Goal: Answer question/provide support: Share knowledge or assist other users

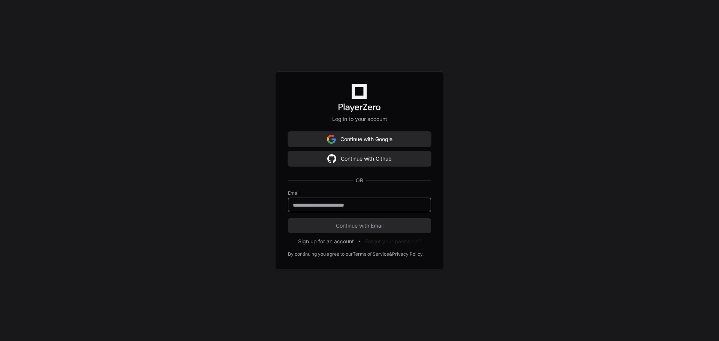
drag, startPoint x: 332, startPoint y: 208, endPoint x: 342, endPoint y: 206, distance: 10.3
click at [332, 208] on input "email" at bounding box center [359, 205] width 133 height 7
type input "**********"
click at [352, 230] on button "Continue with Email" at bounding box center [359, 225] width 143 height 15
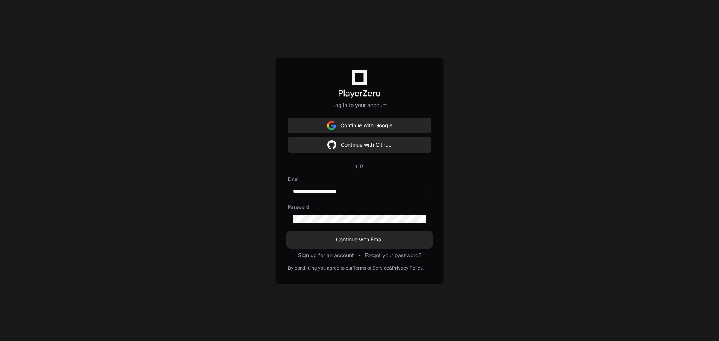
click at [342, 240] on span "Continue with Email" at bounding box center [359, 239] width 143 height 7
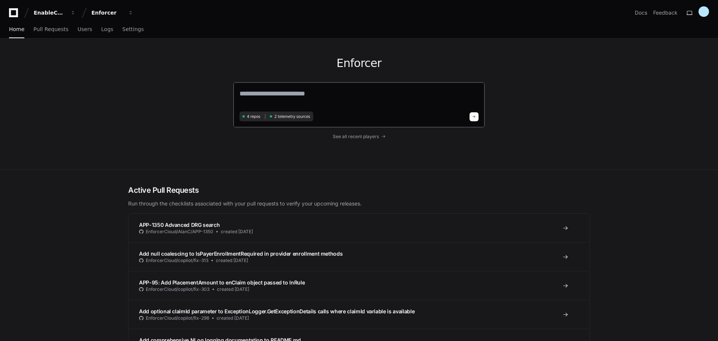
click at [267, 95] on textarea at bounding box center [358, 98] width 239 height 21
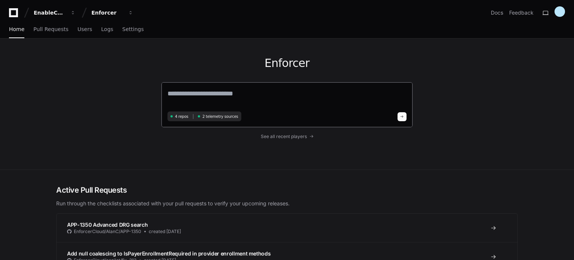
click at [231, 97] on textarea at bounding box center [286, 98] width 239 height 21
drag, startPoint x: 190, startPoint y: 93, endPoint x: 197, endPoint y: 85, distance: 10.6
click at [190, 93] on textarea at bounding box center [286, 98] width 239 height 21
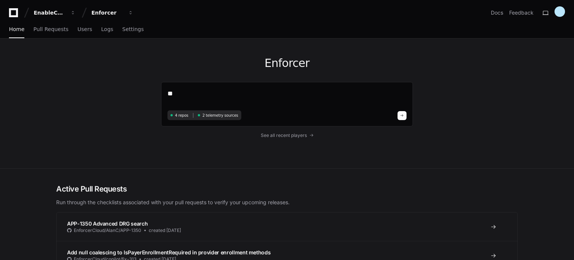
type textarea "*"
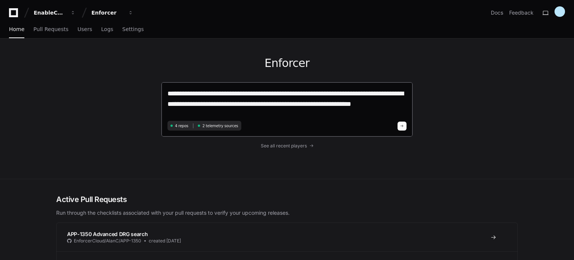
click at [258, 106] on textarea "**********" at bounding box center [286, 103] width 239 height 30
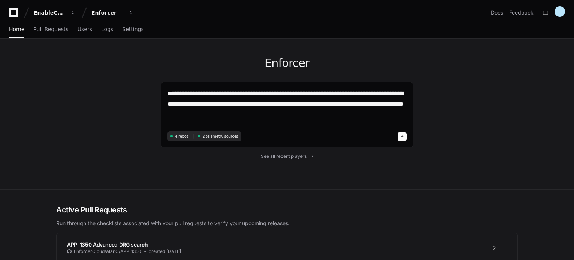
type textarea "**********"
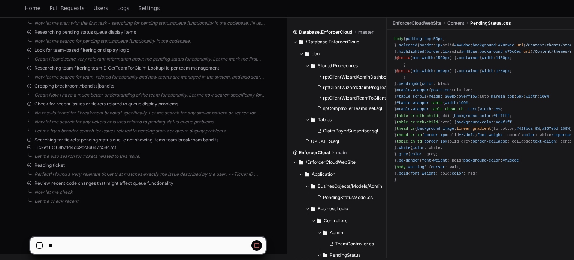
scroll to position [201, 0]
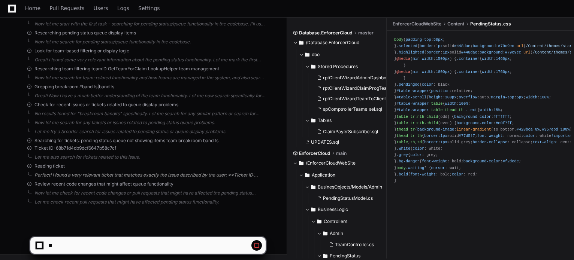
click at [243, 175] on div "Perfect! I found a very relevant ticket that matches exactly the issue describe…" at bounding box center [149, 175] width 231 height 6
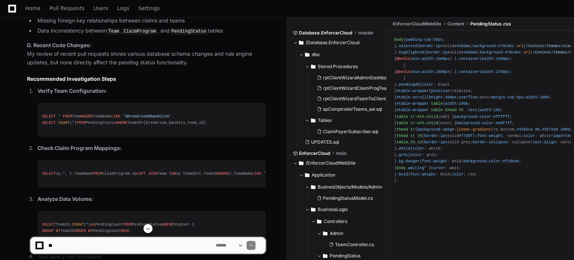
scroll to position [862, 0]
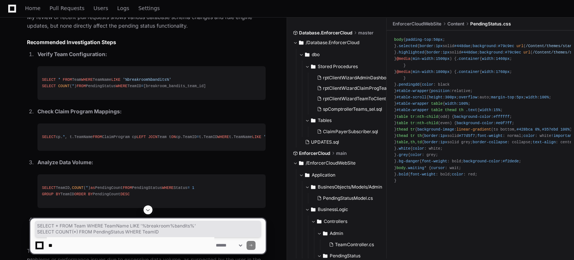
drag, startPoint x: 141, startPoint y: 85, endPoint x: 33, endPoint y: 81, distance: 108.3
click at [33, 81] on ol "Verify Team Configuration: SELECT * FROM Team WHERE TeamName LIKE '%breakroom%b…" at bounding box center [146, 145] width 239 height 191
copy div "SELECT * FROM Team WHERE TeamName LIKE '%breakroom%bandits%' SELECT COUNT ( * )…"
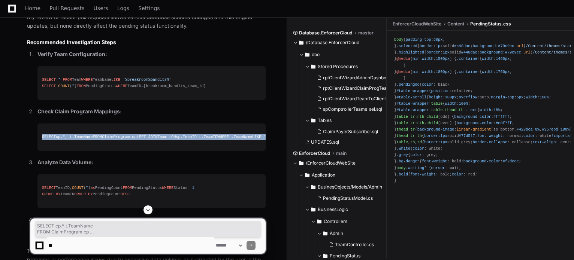
drag, startPoint x: 138, startPoint y: 153, endPoint x: 33, endPoint y: 133, distance: 107.0
click at [33, 133] on ol "Verify Team Configuration: SELECT * FROM Team WHERE TeamName LIKE '%breakroom%b…" at bounding box center [146, 145] width 239 height 191
copy div "SELECT cp. * , t.TeamName FROM ClaimProgram cp LEFT JOIN Team t ON cp.TeamID = …"
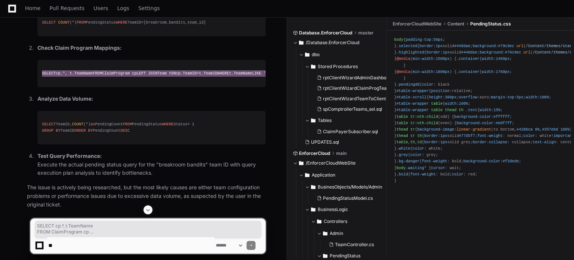
scroll to position [936, 0]
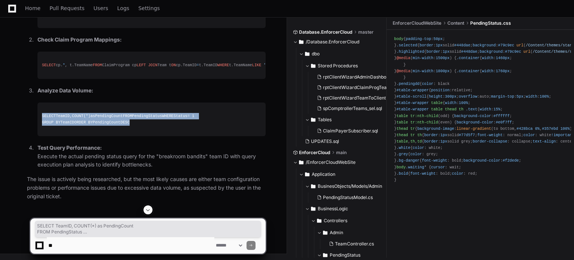
drag, startPoint x: 103, startPoint y: 157, endPoint x: 41, endPoint y: 129, distance: 68.6
click at [41, 129] on pre "SELECT TeamID, COUNT ( * ) as PendingCount FROM PendingStatus WHERE Status = 1 …" at bounding box center [151, 120] width 228 height 34
copy div "SELECT TeamID, COUNT ( * ) as PendingCount FROM PendingStatus WHERE Status = 1 …"
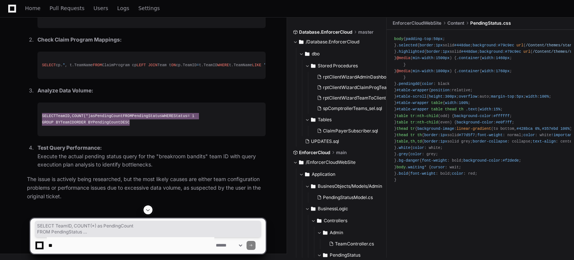
scroll to position [969, 0]
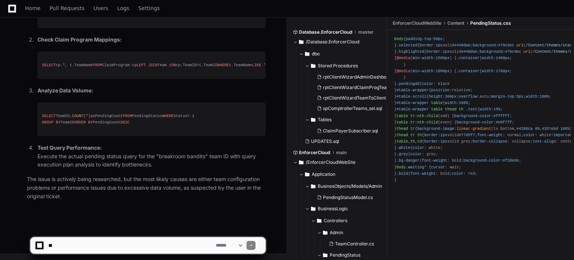
click at [87, 250] on textarea at bounding box center [130, 245] width 167 height 16
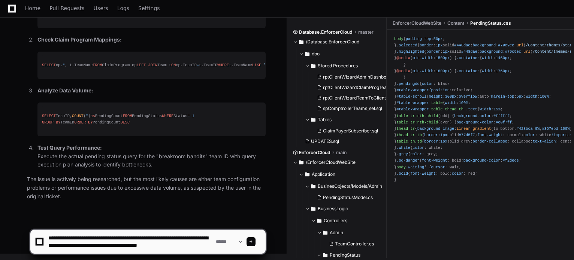
scroll to position [2, 0]
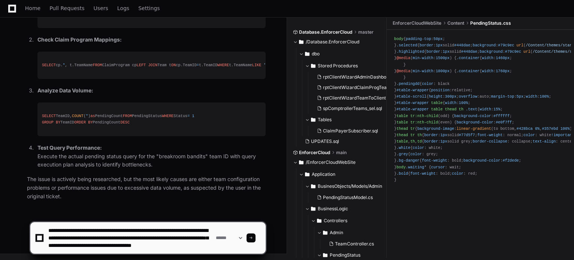
type textarea "**********"
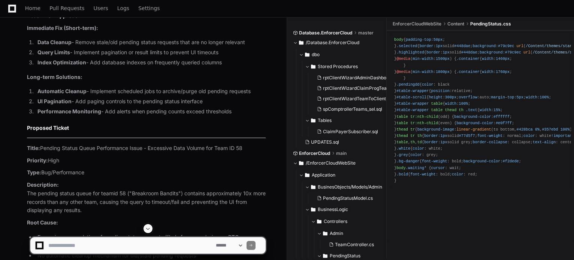
scroll to position [1225, 0]
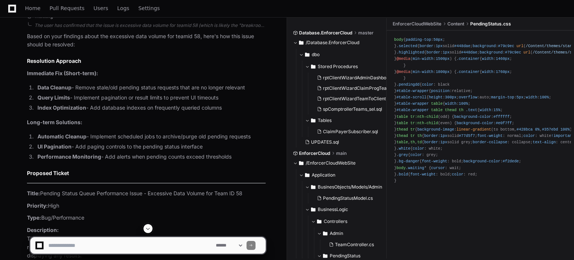
click at [72, 250] on textarea at bounding box center [130, 245] width 167 height 16
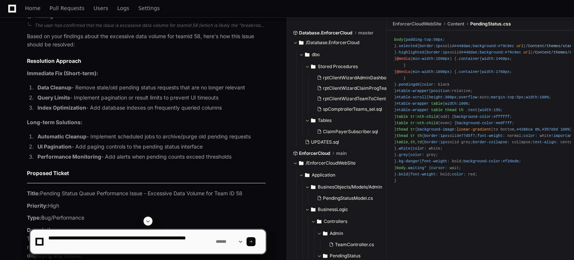
drag, startPoint x: 72, startPoint y: 236, endPoint x: 23, endPoint y: 237, distance: 49.5
click at [23, 237] on div "**********" at bounding box center [148, 238] width 278 height 43
click at [126, 241] on textarea at bounding box center [130, 242] width 167 height 24
type textarea "**********"
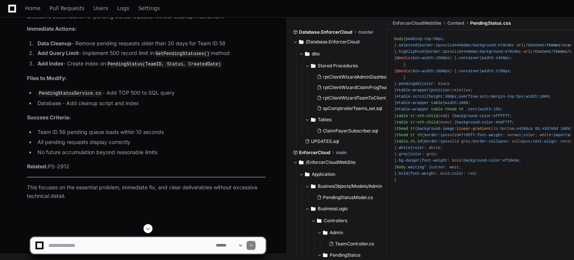
scroll to position [1947, 0]
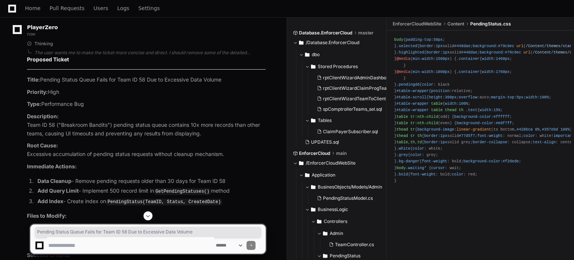
drag, startPoint x: 228, startPoint y: 168, endPoint x: 42, endPoint y: 167, distance: 186.5
click at [42, 84] on p "Title: Pending Status Queue Fails for Team ID 58 Due to Excessive Data Volume" at bounding box center [146, 80] width 239 height 9
copy p "Pending Status Queue Fails for Team ID 58 Due to Excessive Data Volume"
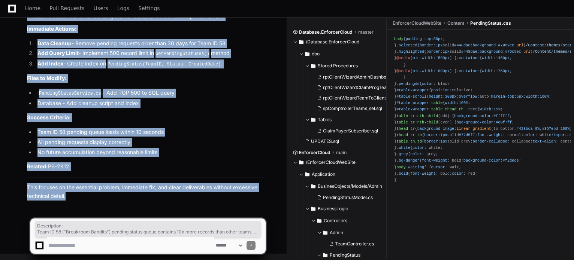
scroll to position [2172, 0]
drag, startPoint x: 27, startPoint y: 53, endPoint x: 161, endPoint y: 155, distance: 169.2
click at [161, 155] on div "Thinking The user wants me to make the ticket more concise and direct. I should…" at bounding box center [139, 52] width 254 height 298
copy article "Description: Team ID 58 ("Breakroom Bandits") pending status queue contains 10x…"
click at [199, 102] on li "Database - Add cleanup script and index" at bounding box center [150, 103] width 230 height 9
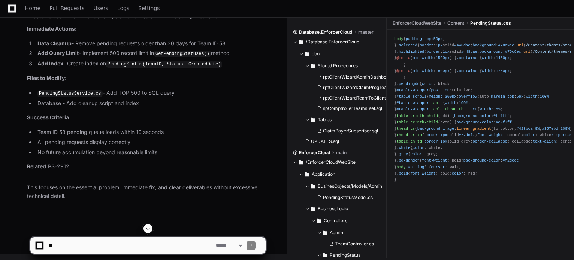
scroll to position [2097, 0]
